Goal: Find specific page/section: Find specific page/section

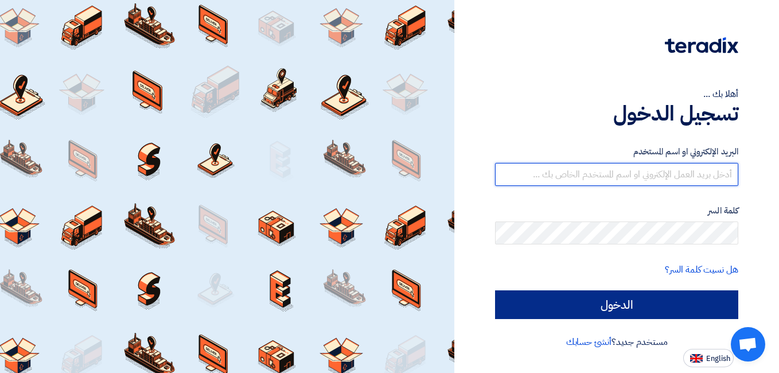
type input "[EMAIL_ADDRESS][DOMAIN_NAME]"
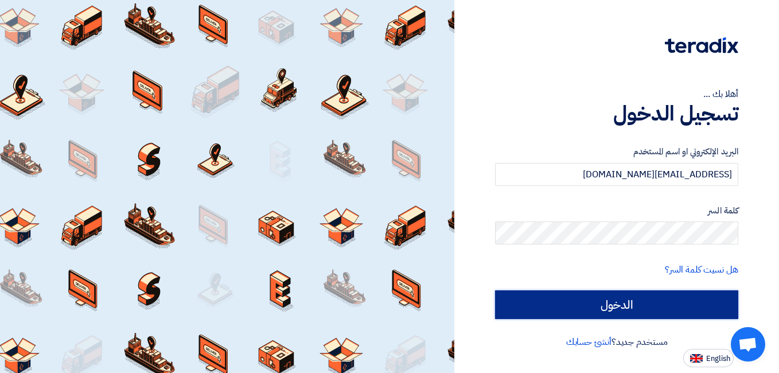
click at [638, 311] on input "الدخول" at bounding box center [616, 304] width 243 height 29
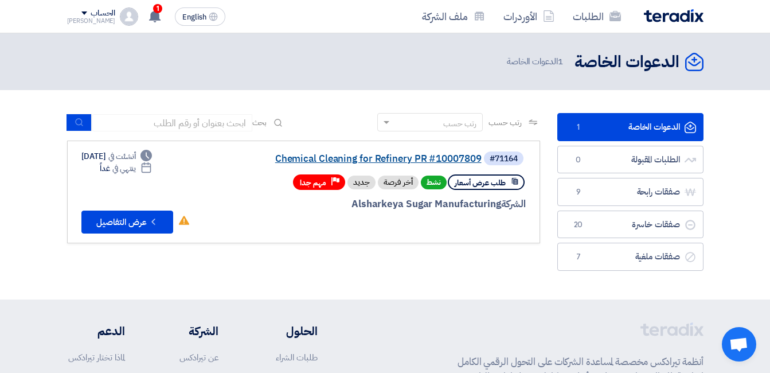
click at [360, 154] on link "Chemical Cleaning for Refinery PR #10007809" at bounding box center [366, 159] width 229 height 10
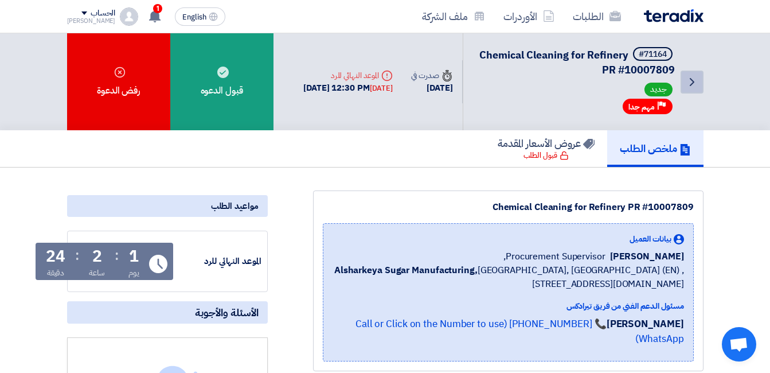
click at [698, 84] on icon "Back" at bounding box center [692, 82] width 14 height 14
